Goal: Task Accomplishment & Management: Manage account settings

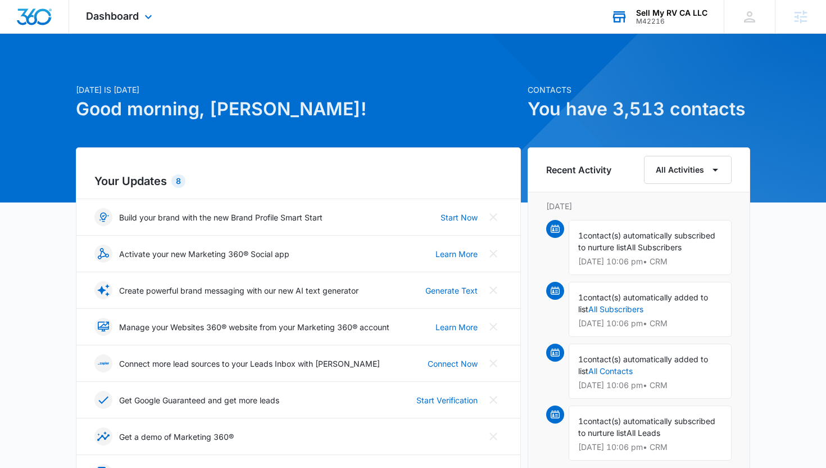
click at [686, 26] on div "Sell My RV CA LLC M42216 Your Accounts View All" at bounding box center [659, 16] width 130 height 33
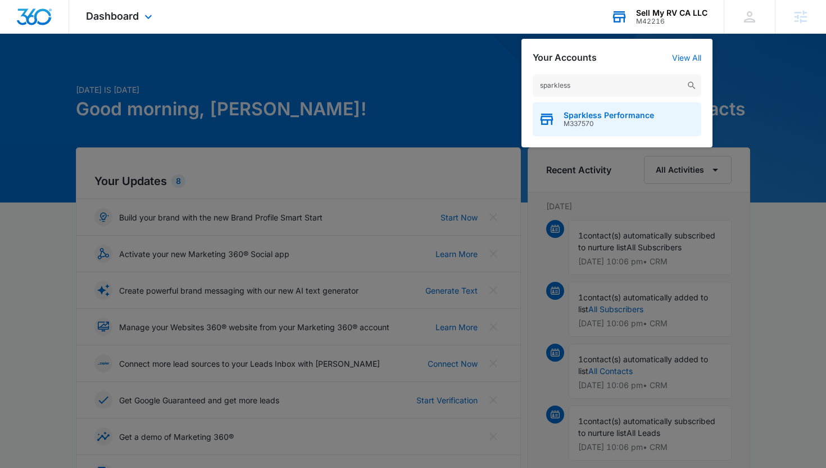
type input "sparkless"
click at [617, 124] on span "M337570" at bounding box center [609, 124] width 90 height 8
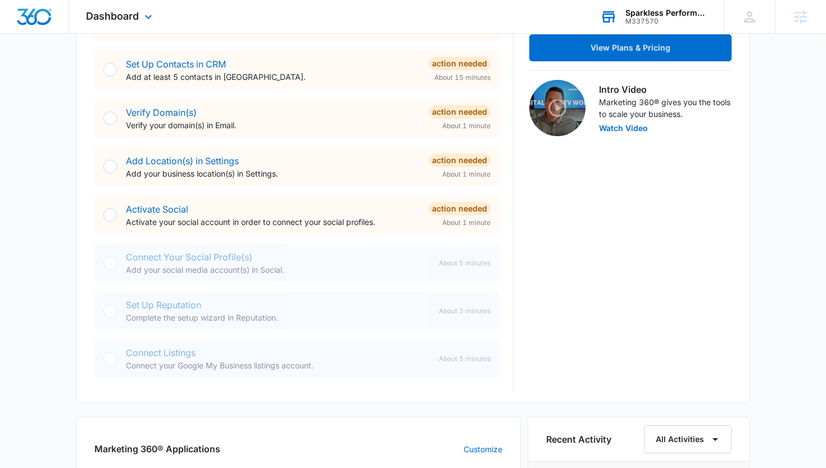
scroll to position [304, 0]
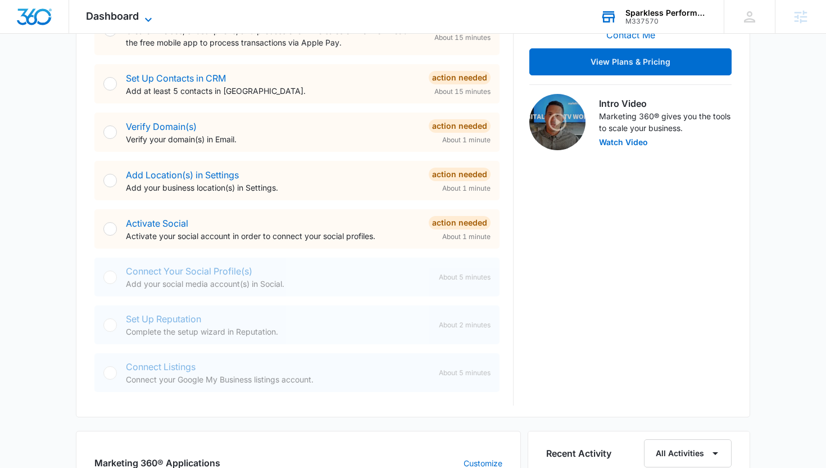
click at [137, 15] on span "Dashboard" at bounding box center [112, 16] width 53 height 12
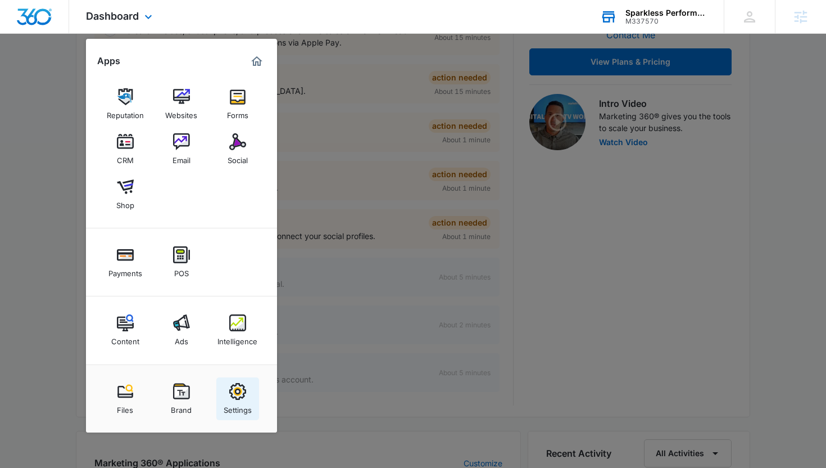
click at [233, 386] on img at bounding box center [237, 391] width 17 height 17
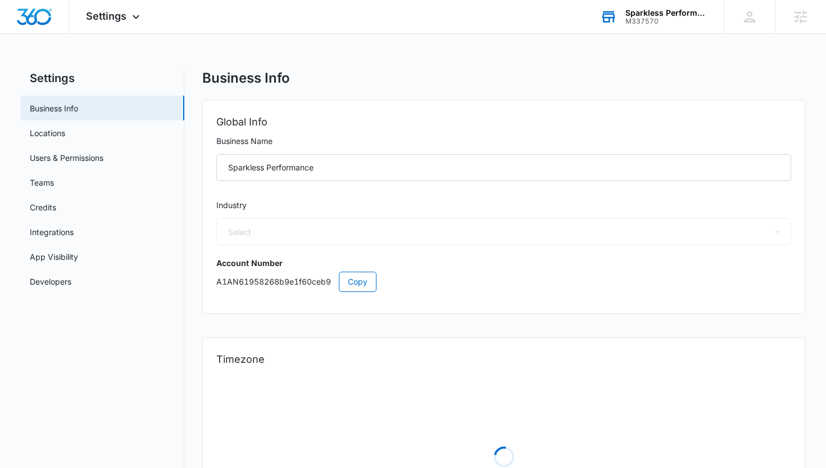
select select "45"
select select "US"
select select "America/[GEOGRAPHIC_DATA]"
click at [103, 157] on link "Users & Permissions" at bounding box center [67, 158] width 74 height 12
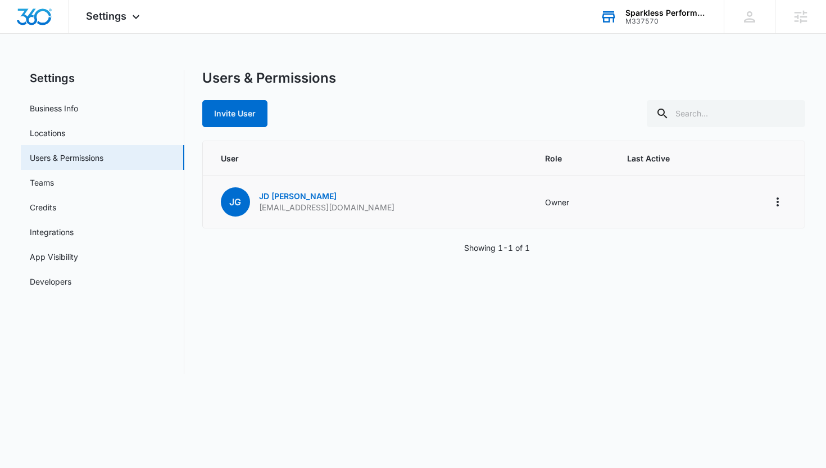
click at [766, 197] on td at bounding box center [765, 202] width 79 height 52
click at [778, 198] on icon "Actions" at bounding box center [778, 201] width 2 height 9
click at [544, 229] on div "User Role Last Active [PERSON_NAME] [EMAIL_ADDRESS][DOMAIN_NAME] Owner Log Out …" at bounding box center [504, 197] width 604 height 113
click at [284, 200] on link "[PERSON_NAME]" at bounding box center [298, 196] width 78 height 10
